Goal: Obtain resource: Download file/media

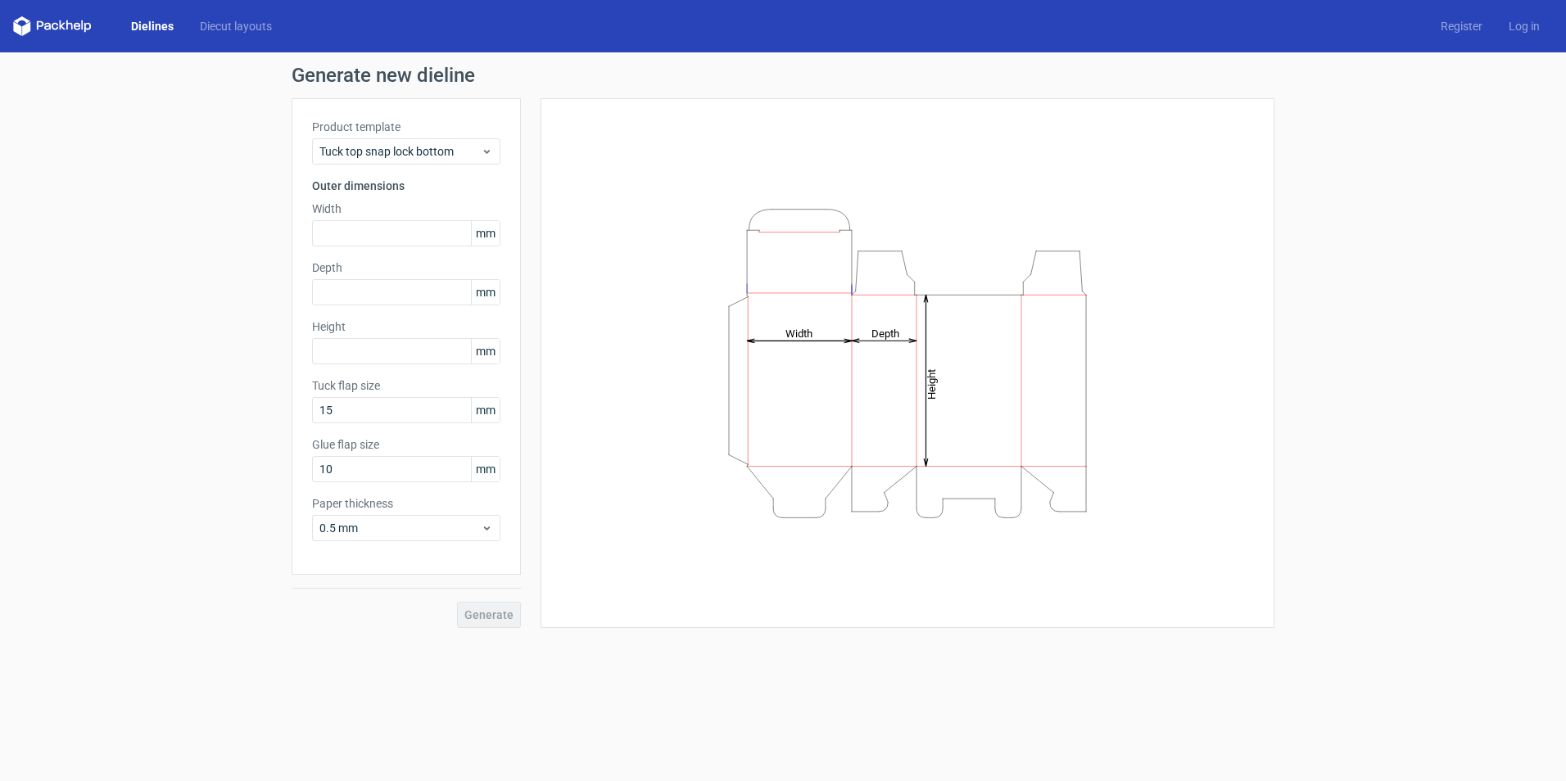
click at [137, 25] on link "Dielines" at bounding box center [152, 26] width 69 height 16
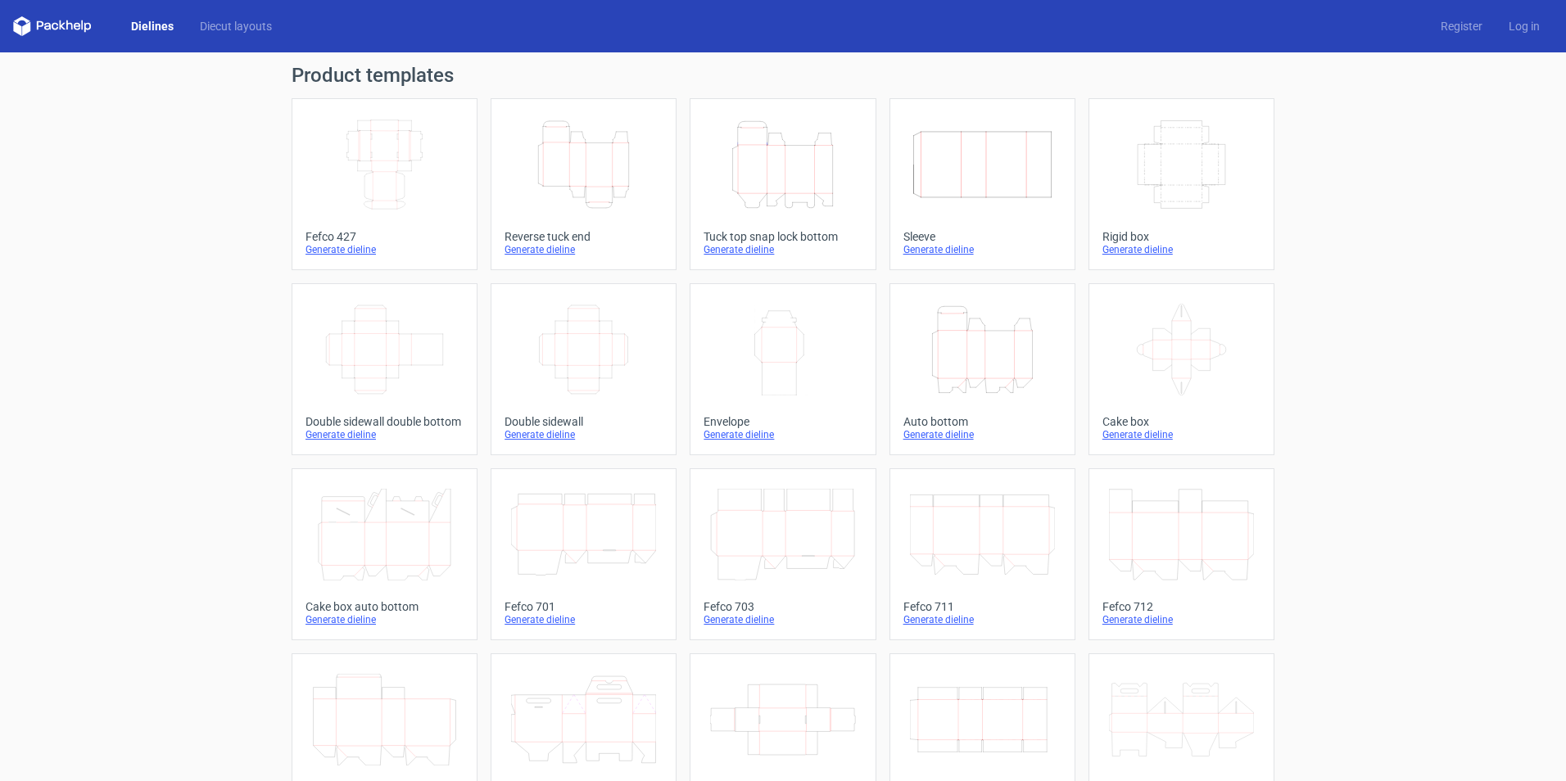
scroll to position [242, 0]
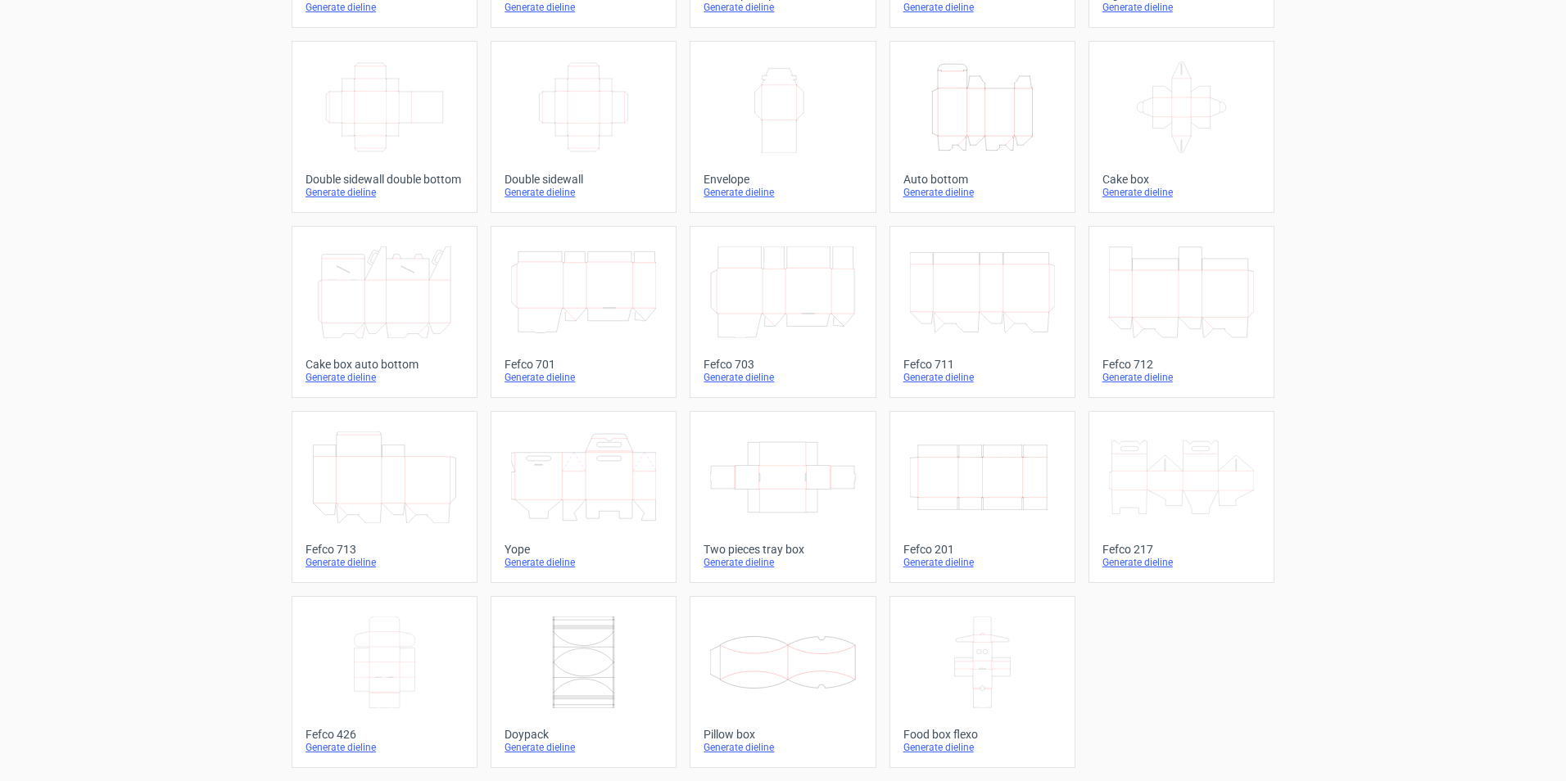
click at [373, 675] on icon at bounding box center [384, 663] width 145 height 92
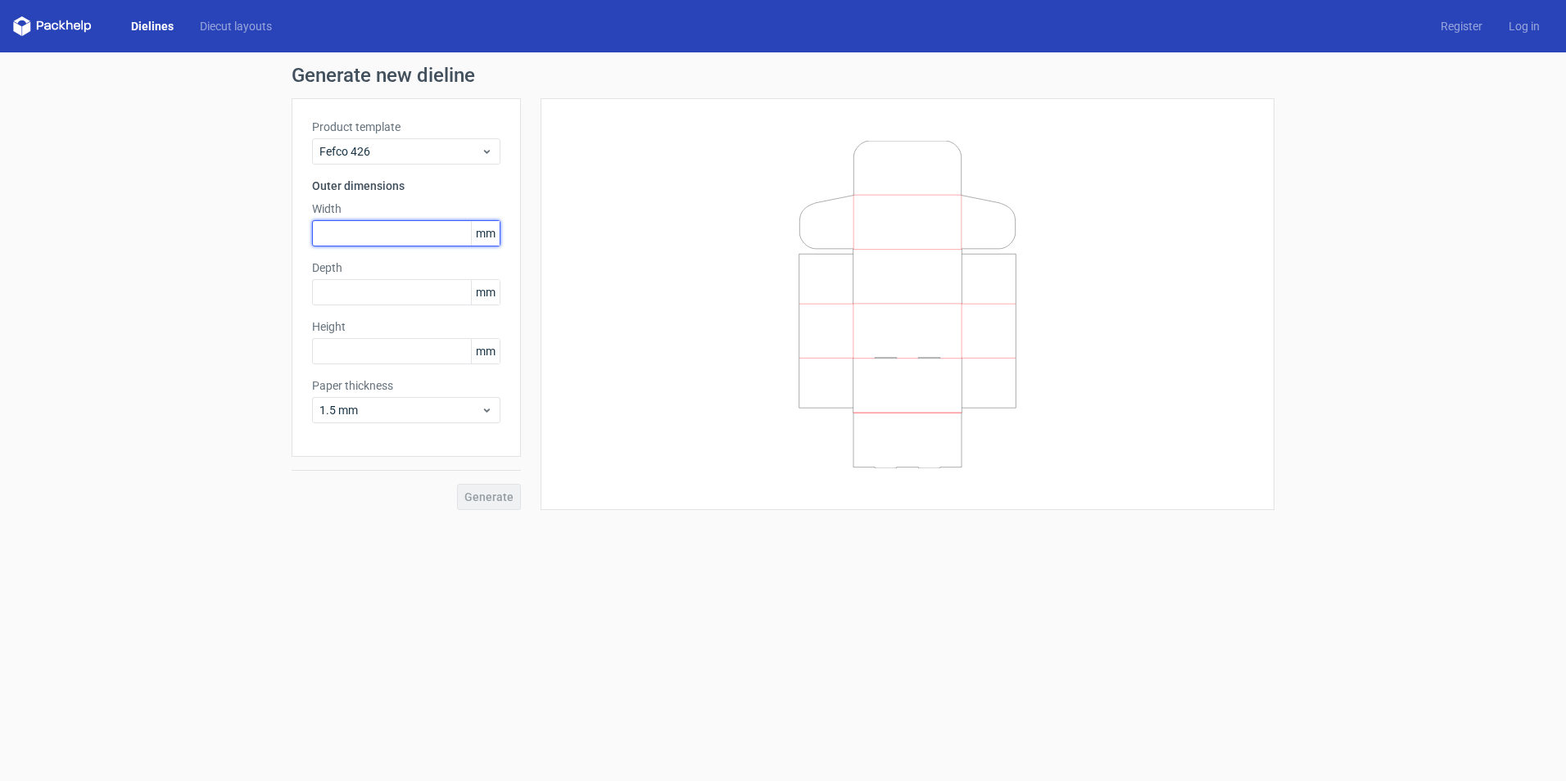
click at [355, 227] on input "text" at bounding box center [406, 233] width 188 height 26
type input "205"
type input "150"
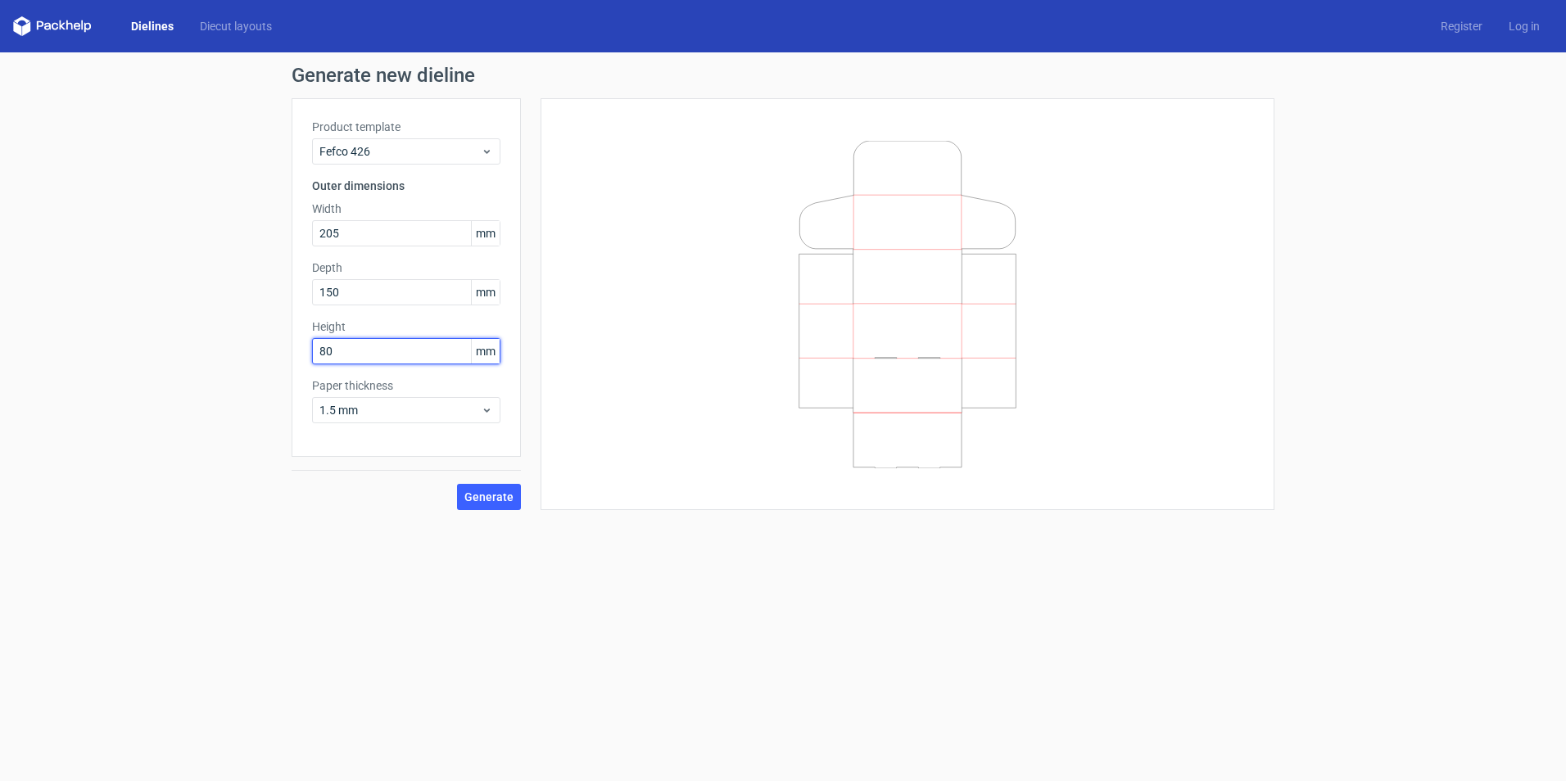
type input "80"
click at [478, 491] on span "Generate" at bounding box center [488, 496] width 49 height 11
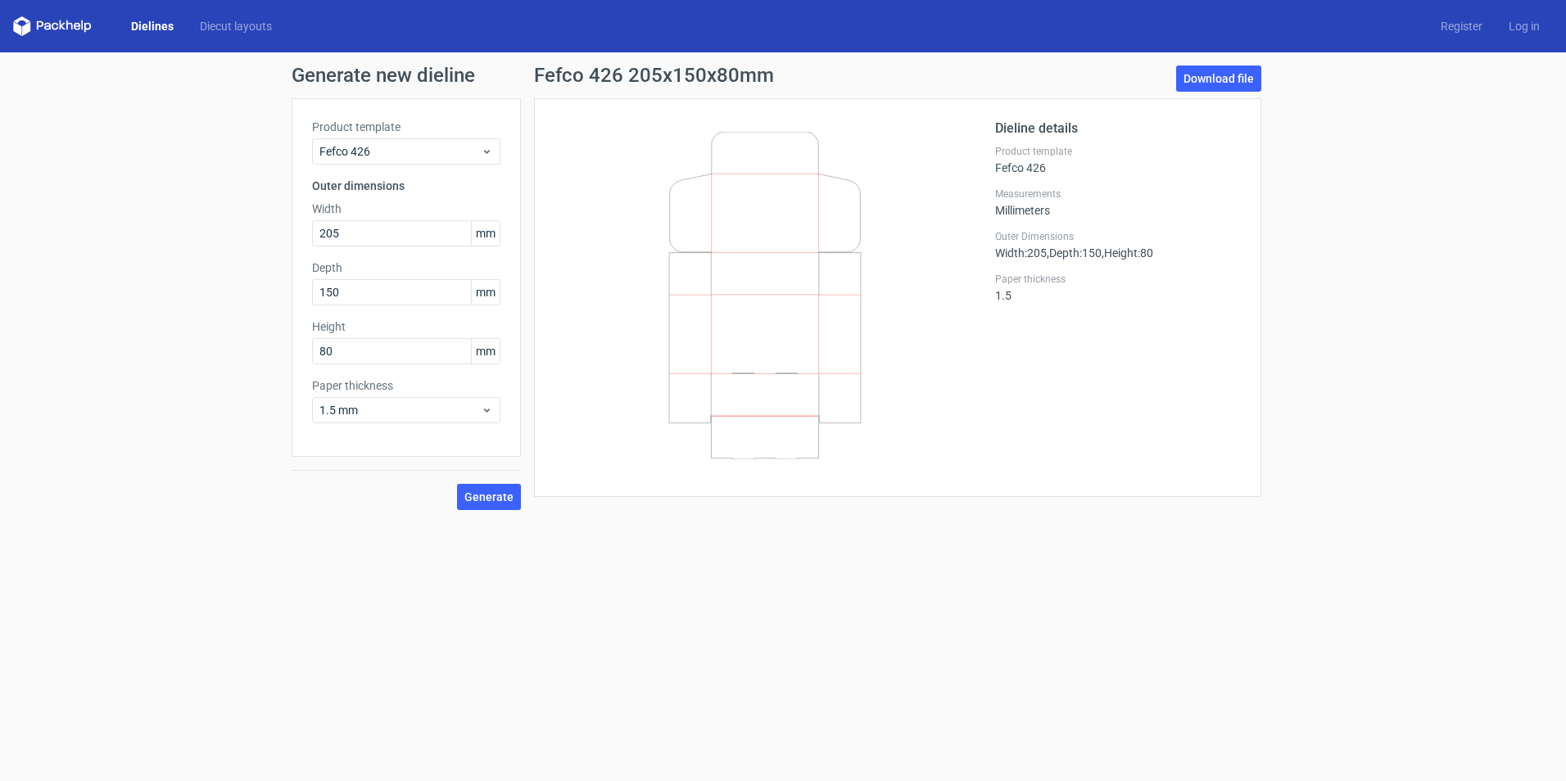
click at [155, 25] on link "Dielines" at bounding box center [152, 26] width 69 height 16
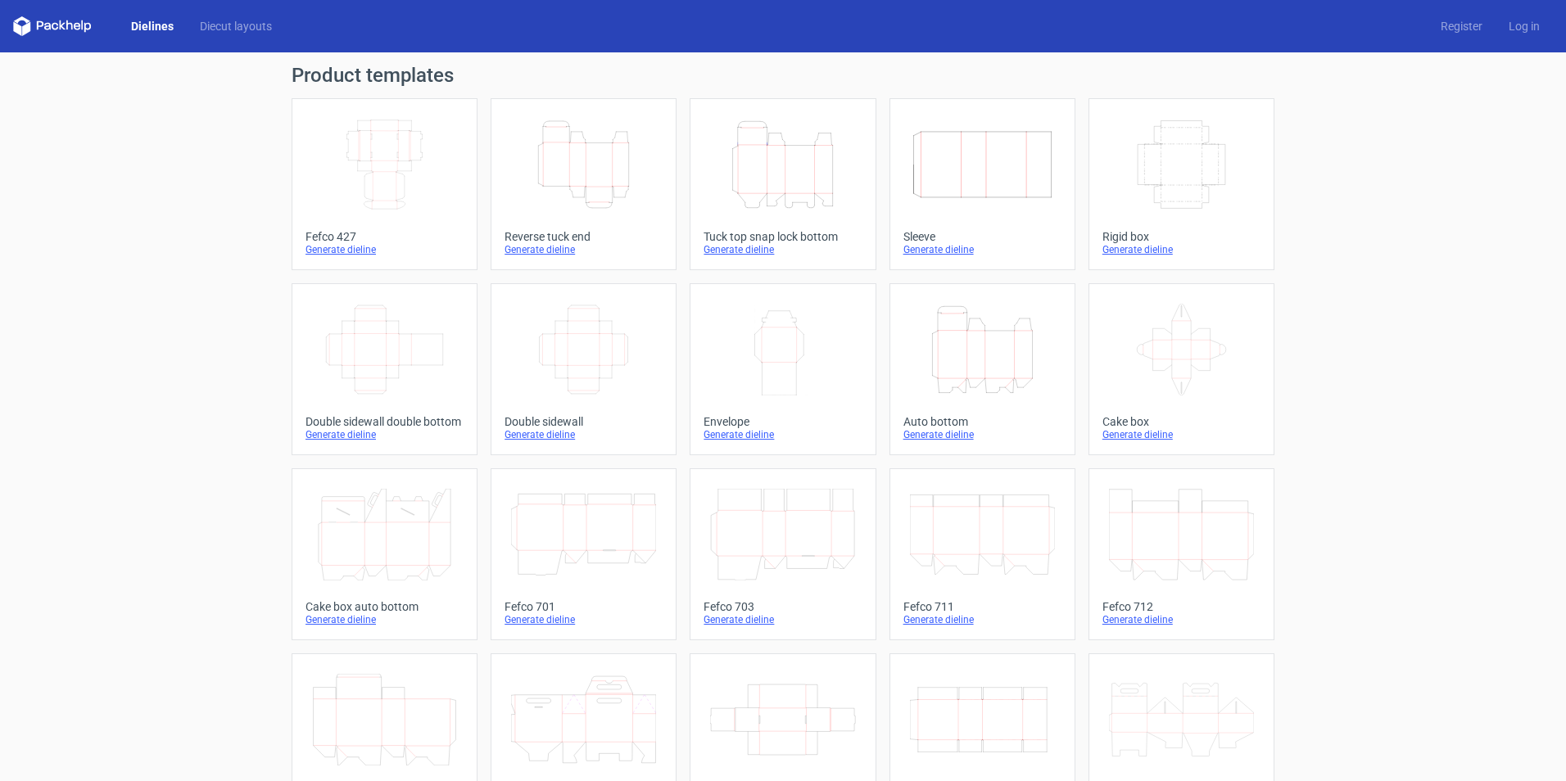
click at [359, 174] on icon "Width Depth Height" at bounding box center [384, 165] width 145 height 92
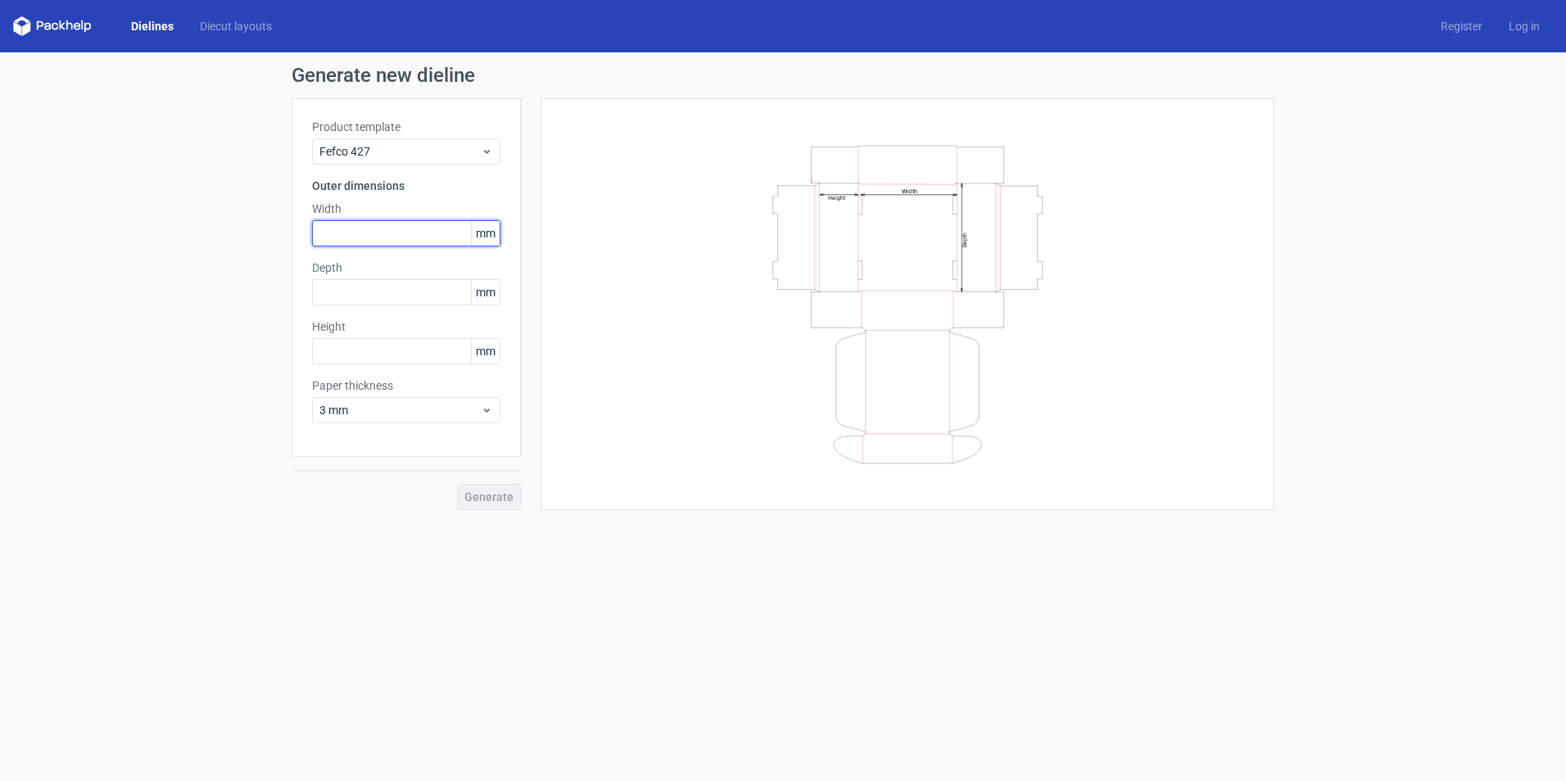
click at [373, 230] on input "text" at bounding box center [406, 233] width 188 height 26
type input "205"
type input "150"
type input "80"
click at [500, 493] on span "Generate" at bounding box center [488, 496] width 49 height 11
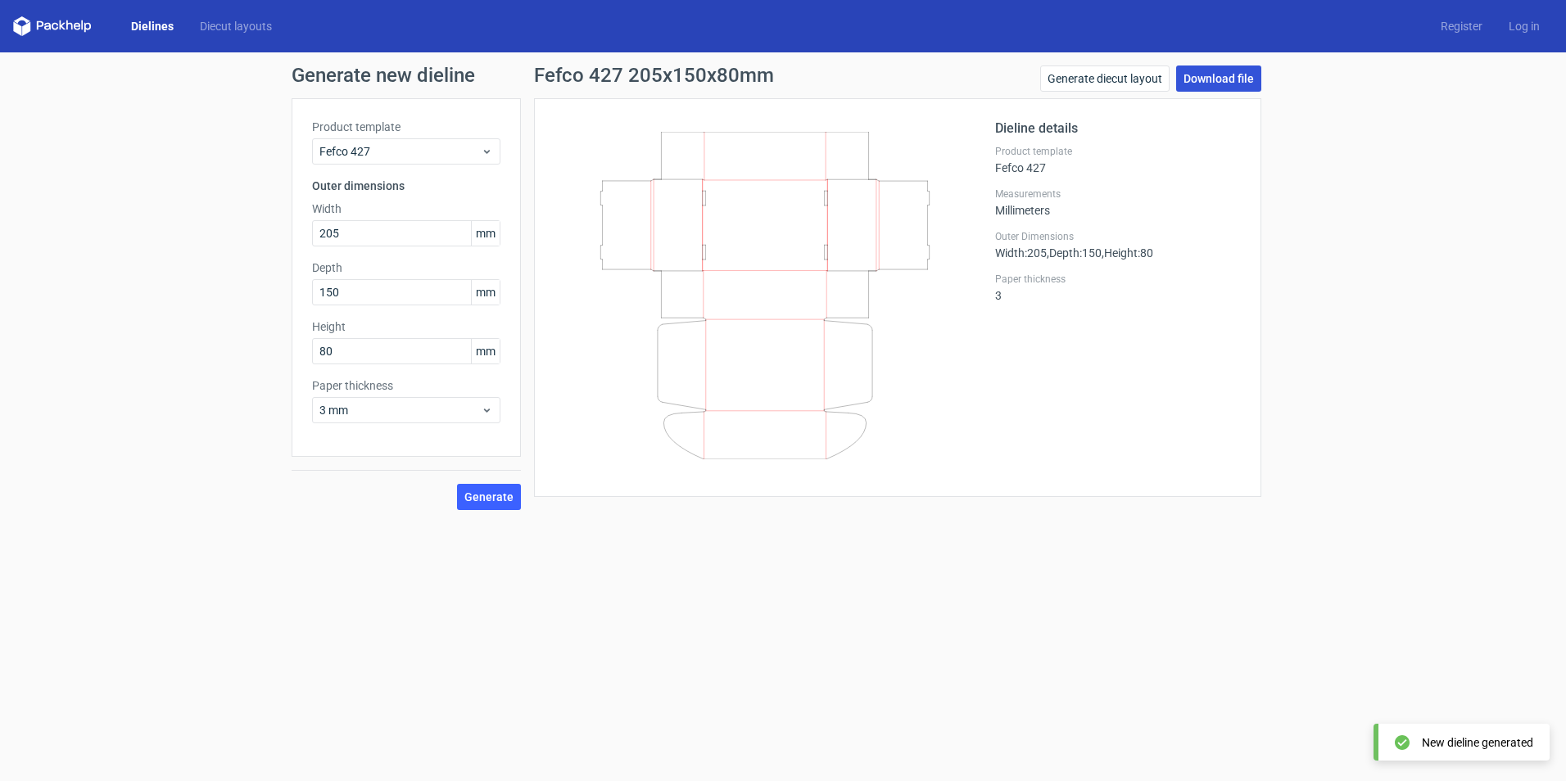
click at [1227, 84] on link "Download file" at bounding box center [1218, 79] width 85 height 26
